Goal: Information Seeking & Learning: Find specific fact

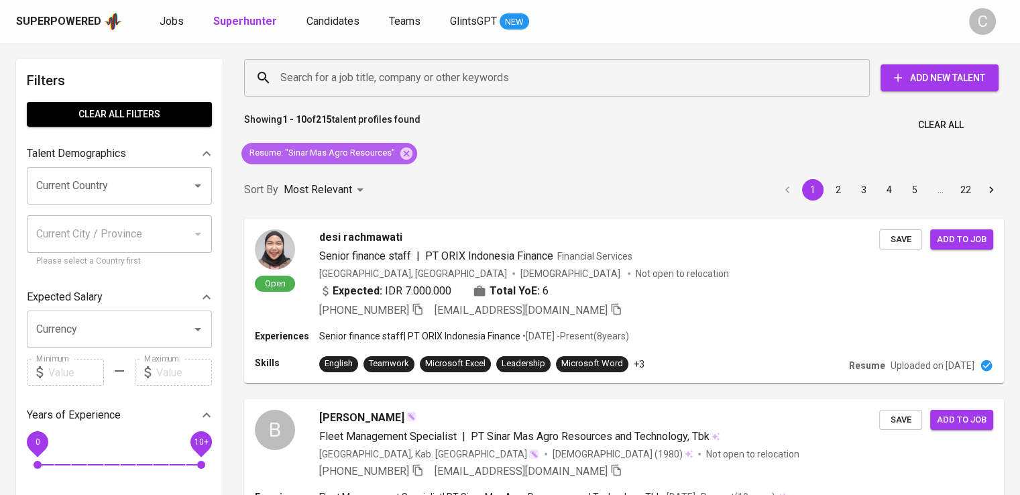
click at [405, 152] on icon at bounding box center [406, 153] width 15 height 15
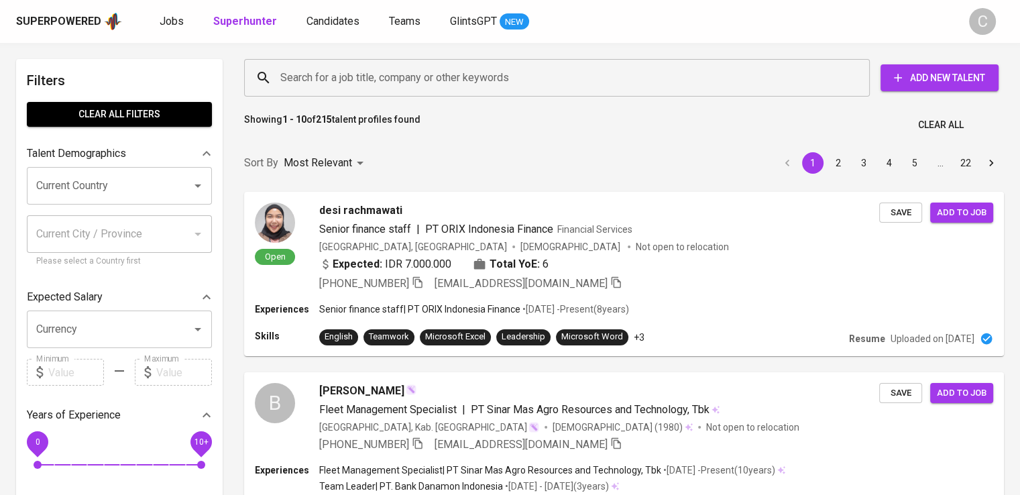
click at [446, 69] on input "Search for a job title, company or other keywords" at bounding box center [560, 77] width 567 height 25
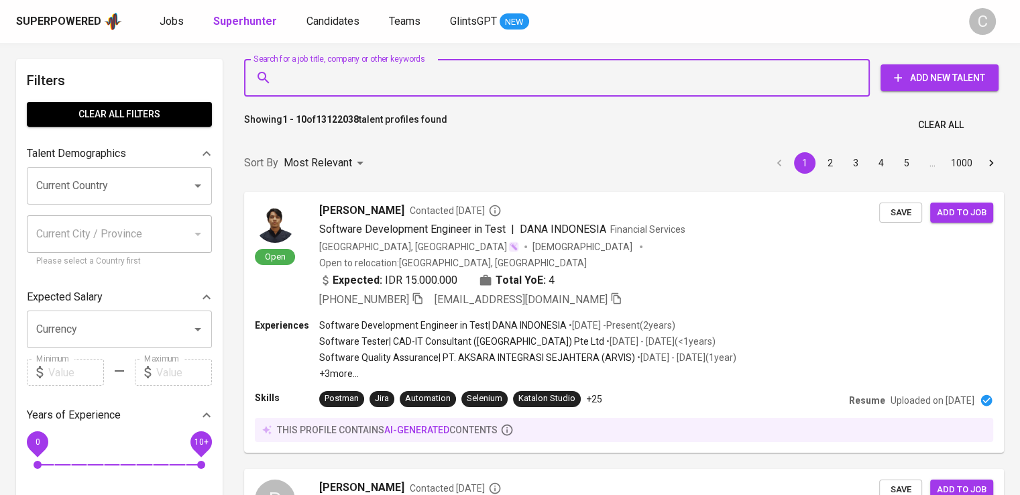
click at [446, 74] on input "Search for a job title, company or other keywords" at bounding box center [560, 77] width 567 height 25
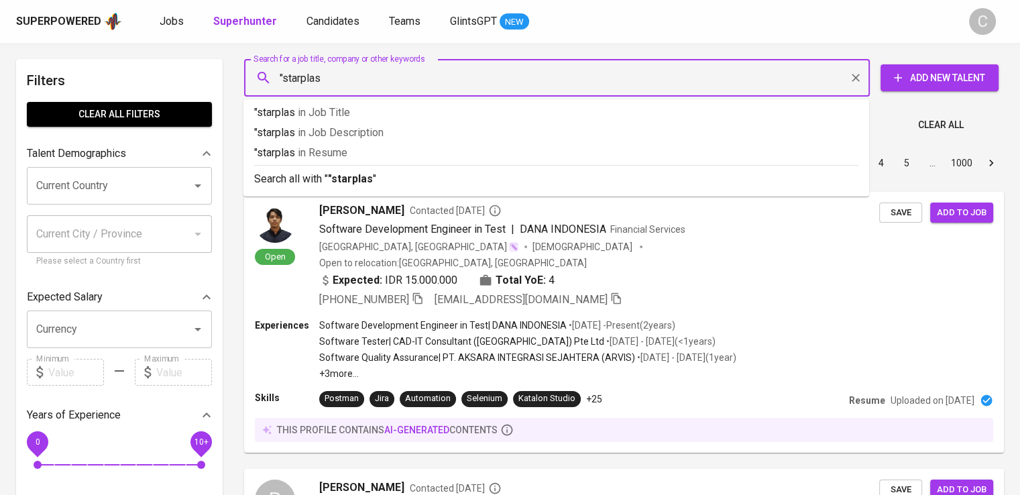
type input ""starplas""
click at [392, 156] on p ""starplas" in Resume" at bounding box center [556, 153] width 605 height 16
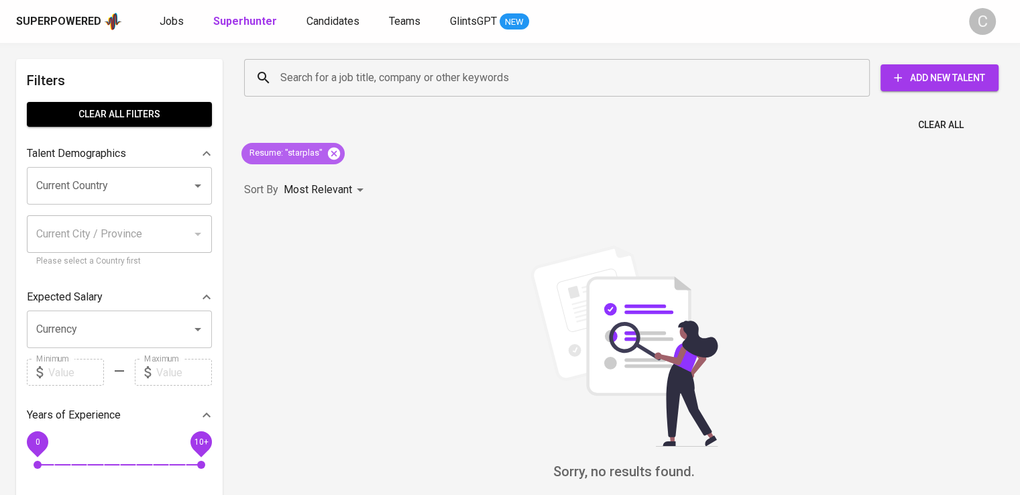
click at [330, 156] on icon at bounding box center [334, 153] width 15 height 15
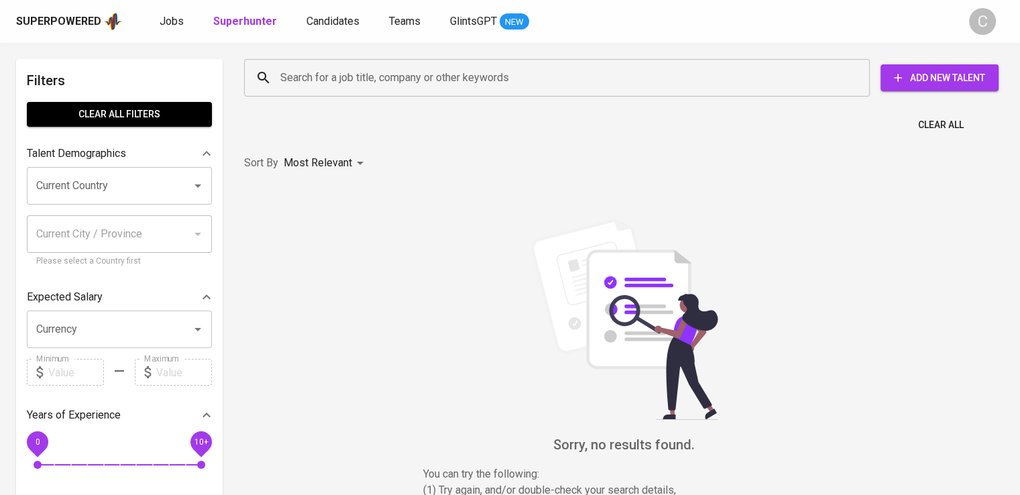
click at [423, 93] on div "Search for a job title, company or other keywords" at bounding box center [557, 78] width 626 height 38
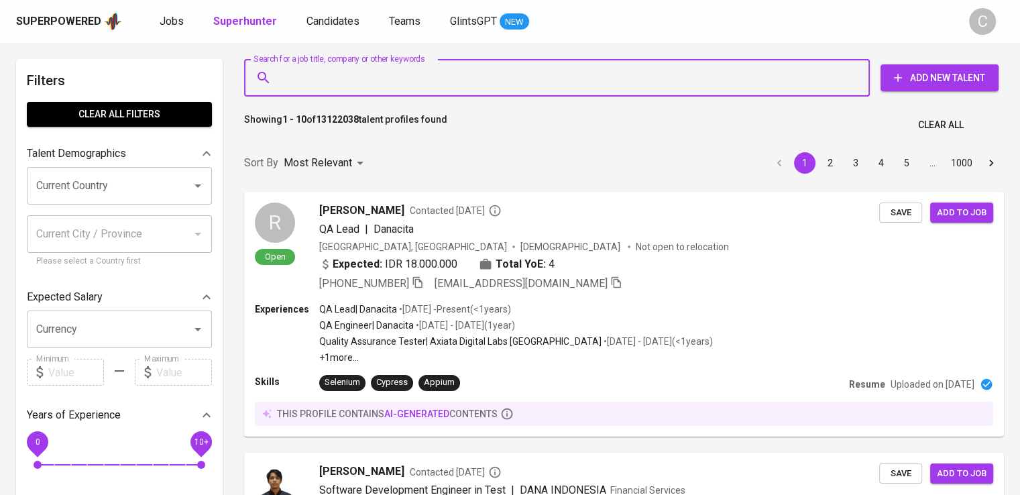
click at [423, 93] on div "Search for a job title, company or other keywords" at bounding box center [557, 78] width 626 height 38
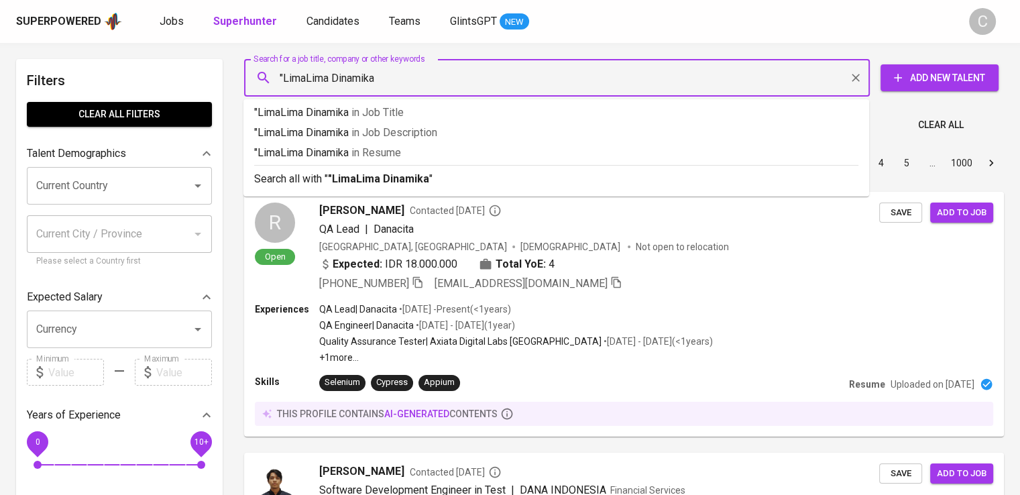
type input ""LimaLima Dinamika""
click at [398, 156] on span "in [GEOGRAPHIC_DATA]" at bounding box center [379, 152] width 50 height 13
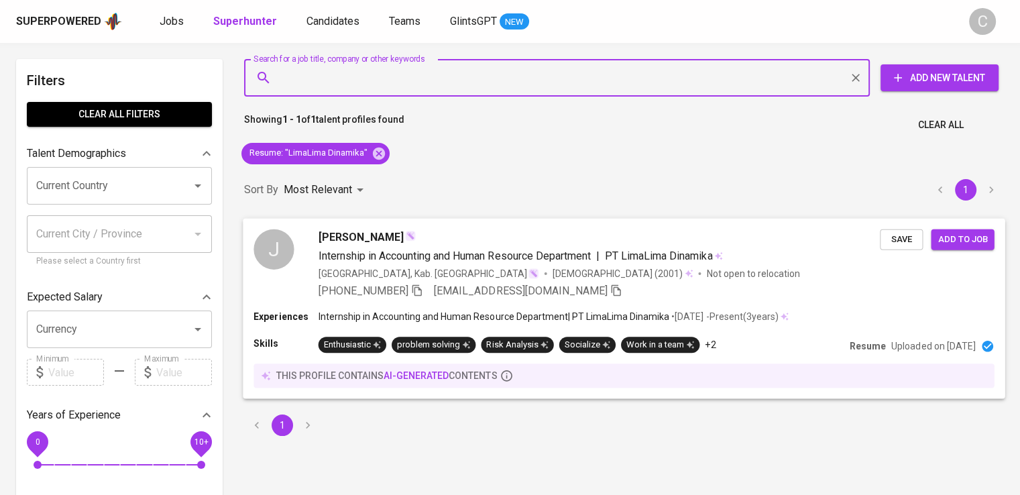
click at [507, 237] on div "[PERSON_NAME]" at bounding box center [600, 237] width 562 height 16
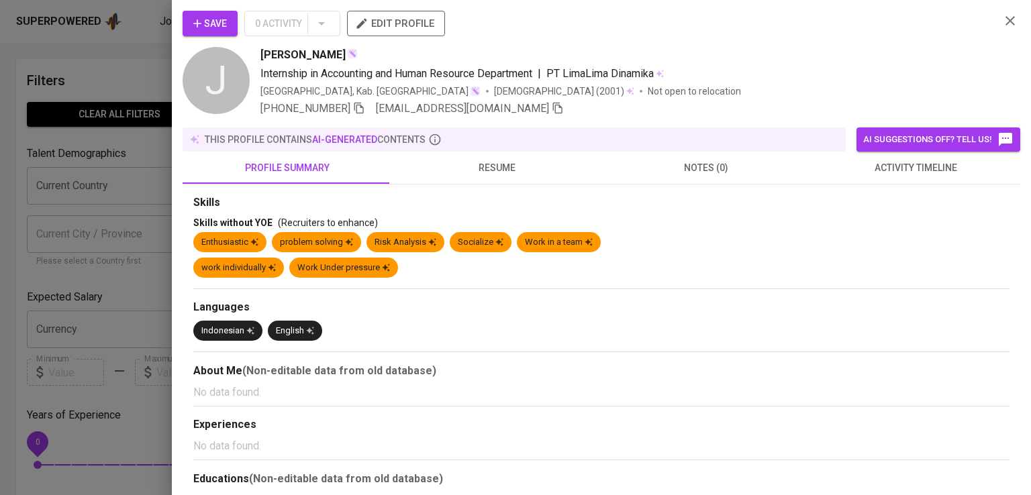
click at [799, 85] on div "[GEOGRAPHIC_DATA], Kab. [GEOGRAPHIC_DATA] [DEMOGRAPHIC_DATA] (2001) Not open to…" at bounding box center [624, 91] width 729 height 13
click at [365, 109] on icon "button" at bounding box center [359, 108] width 12 height 12
